Goal: Task Accomplishment & Management: Manage account settings

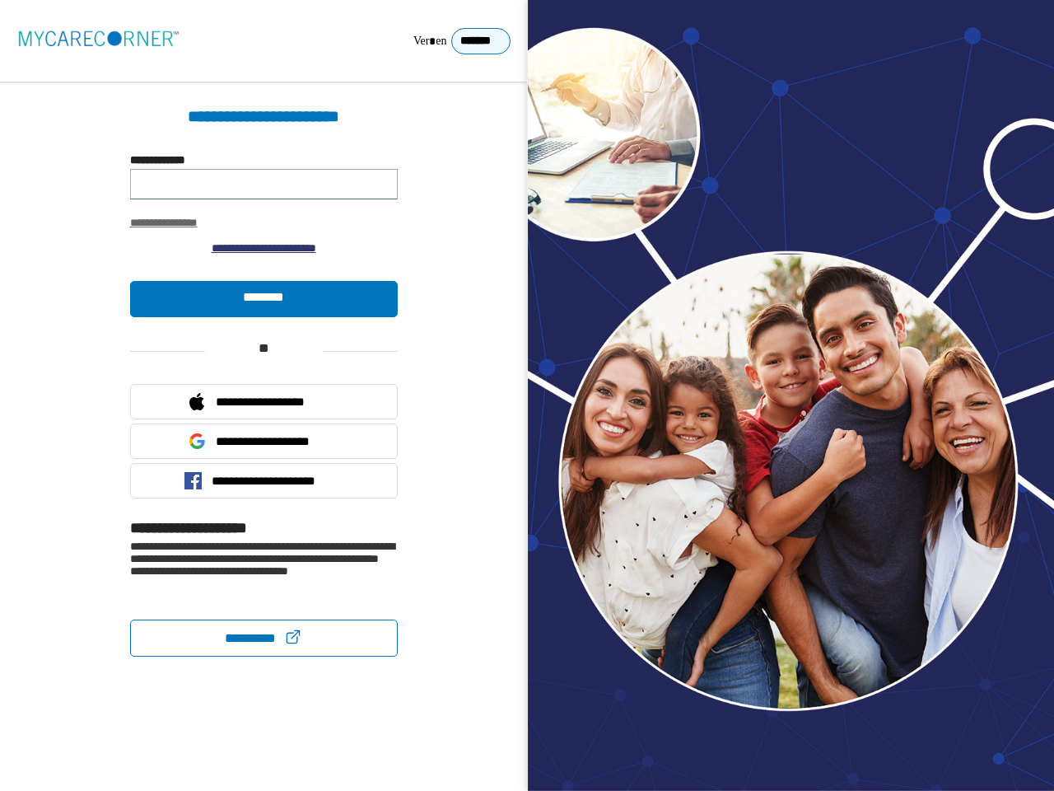
click at [527, 395] on div "**********" at bounding box center [527, 395] width 1054 height 791
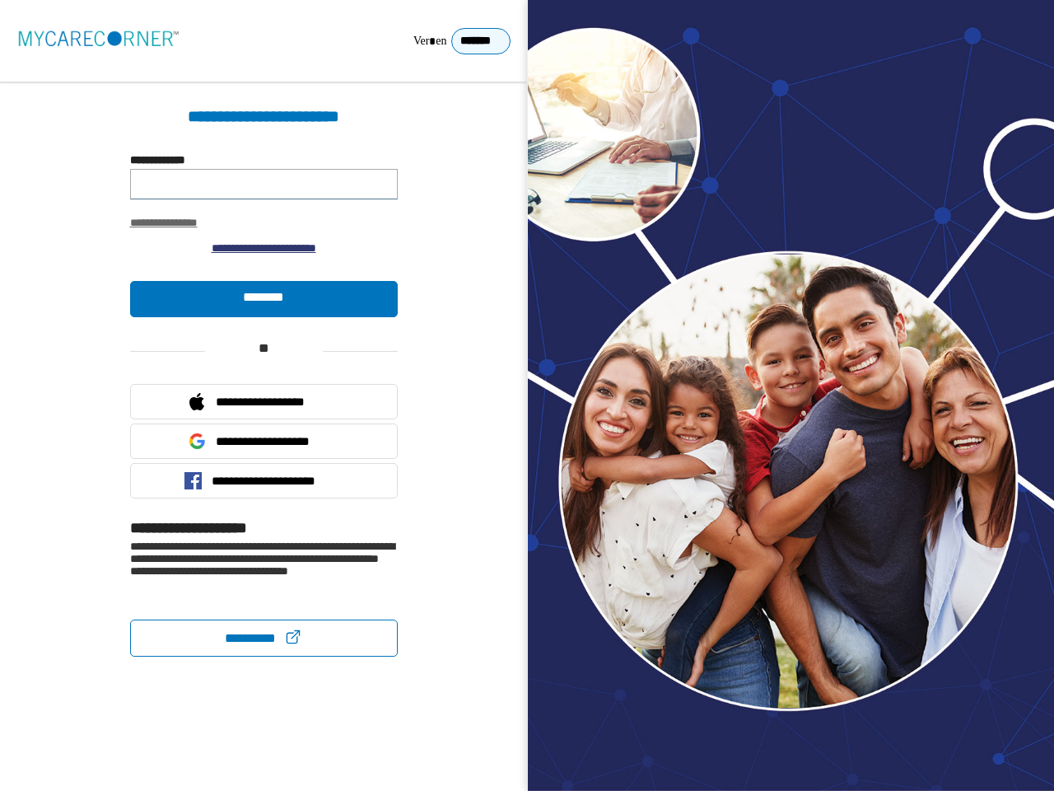
click at [527, 395] on div "**********" at bounding box center [527, 395] width 1054 height 791
